Goal: Information Seeking & Learning: Find specific fact

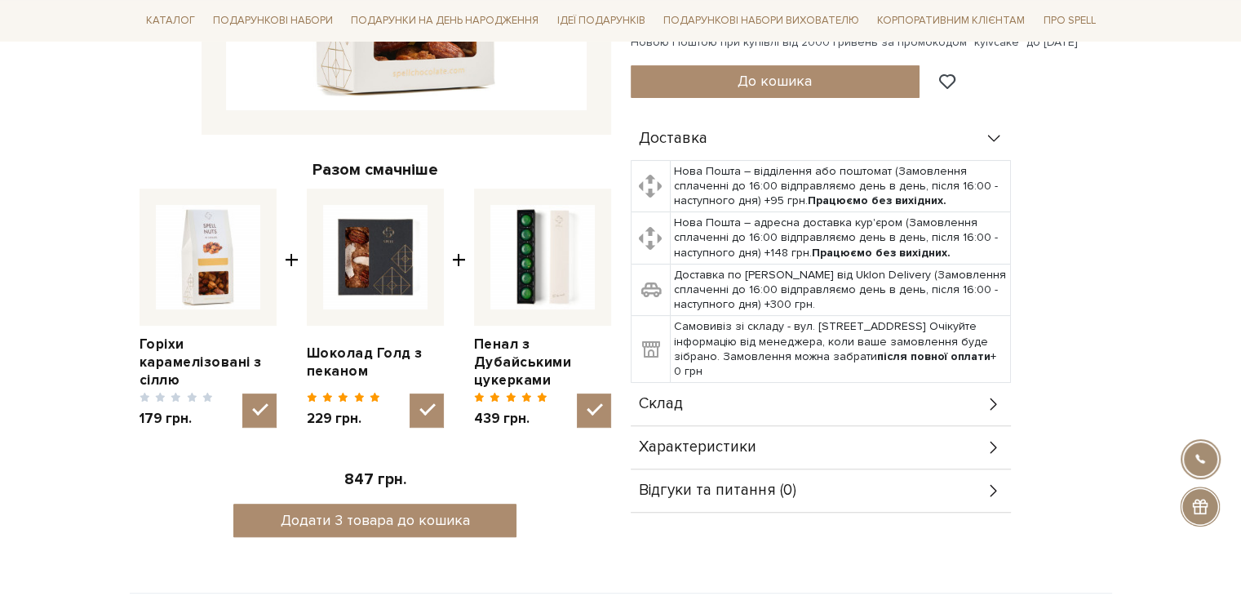
scroll to position [490, 0]
click at [663, 406] on span "Склад" at bounding box center [661, 404] width 44 height 15
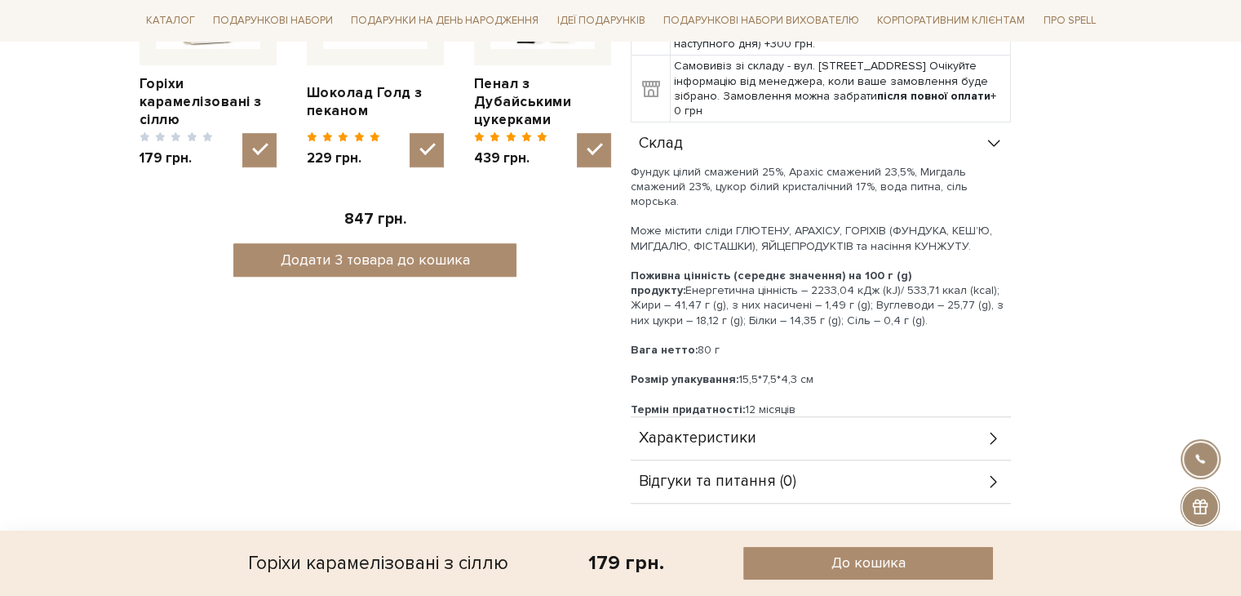
scroll to position [816, 0]
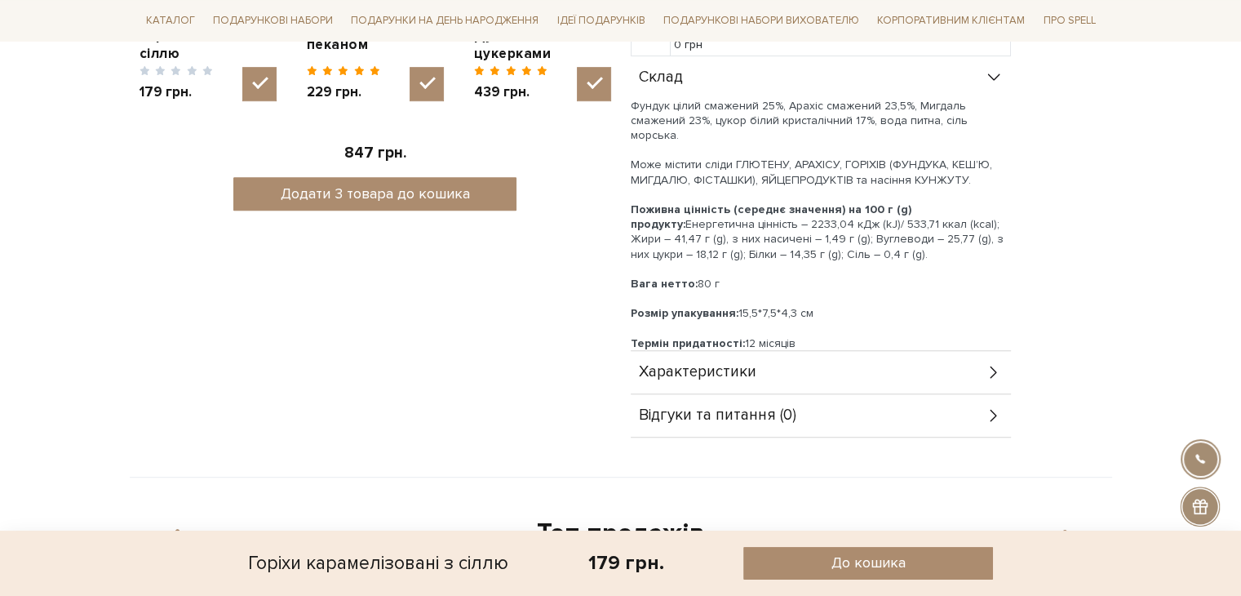
drag, startPoint x: 631, startPoint y: 269, endPoint x: 729, endPoint y: 269, distance: 97.9
click at [729, 277] on div "Вага нетто: 80 г" at bounding box center [821, 284] width 380 height 15
copy div "Вага нетто: 80 г"
